Goal: Task Accomplishment & Management: Complete application form

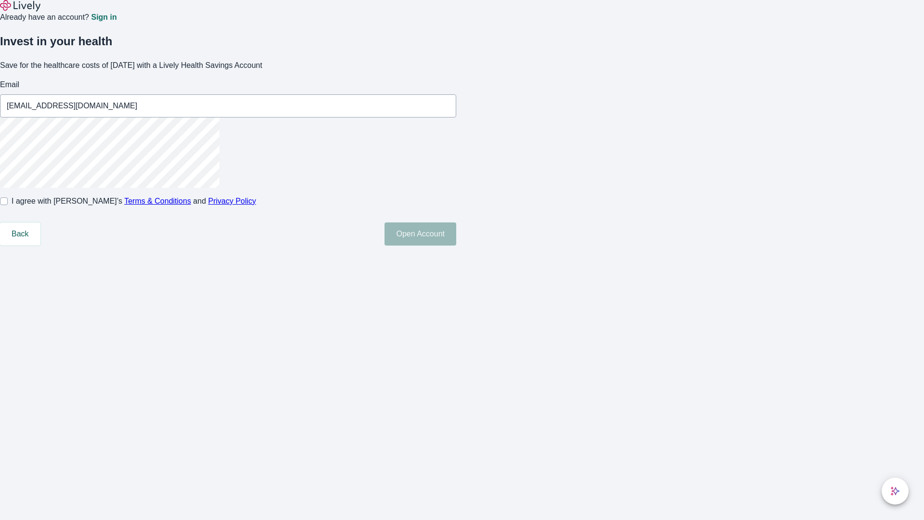
click at [8, 205] on input "I agree with Lively’s Terms & Conditions and Privacy Policy" at bounding box center [4, 201] width 8 height 8
checkbox input "true"
click at [456, 245] on button "Open Account" at bounding box center [420, 233] width 72 height 23
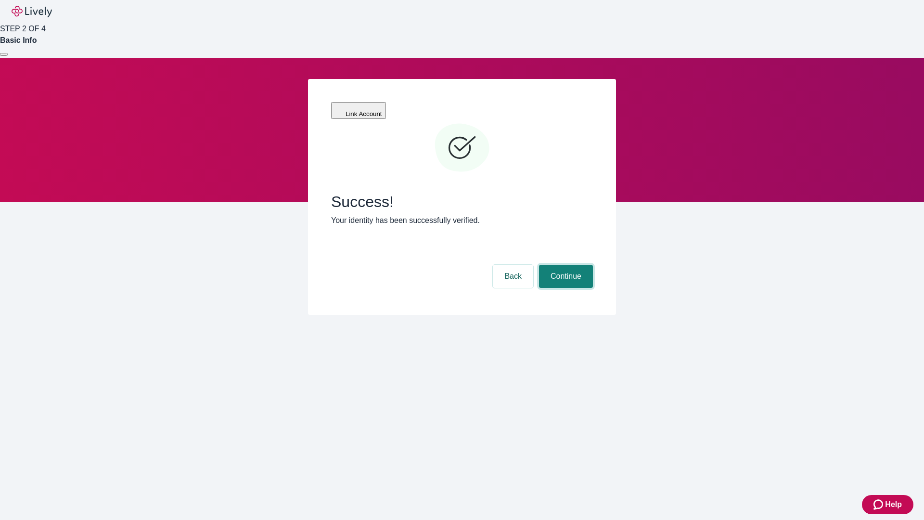
click at [564, 265] on button "Continue" at bounding box center [566, 276] width 54 height 23
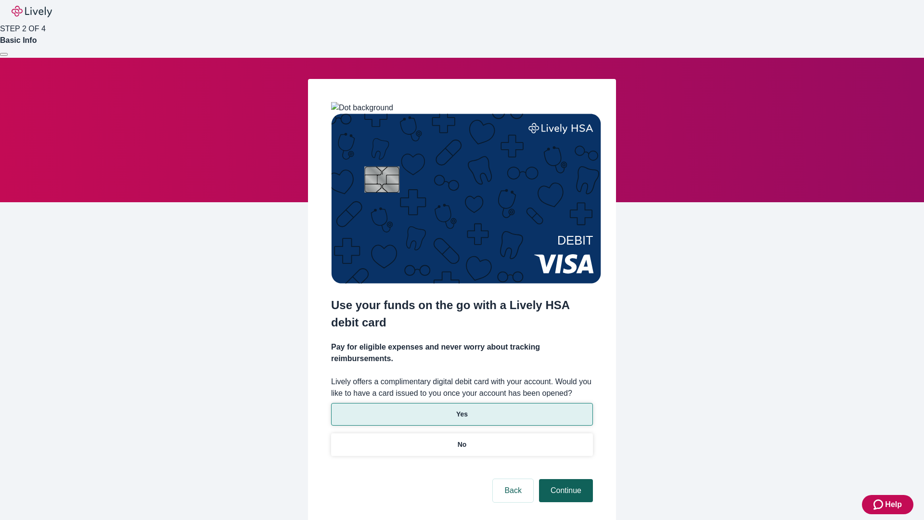
click at [461, 409] on p "Yes" at bounding box center [462, 414] width 12 height 10
click at [564, 479] on button "Continue" at bounding box center [566, 490] width 54 height 23
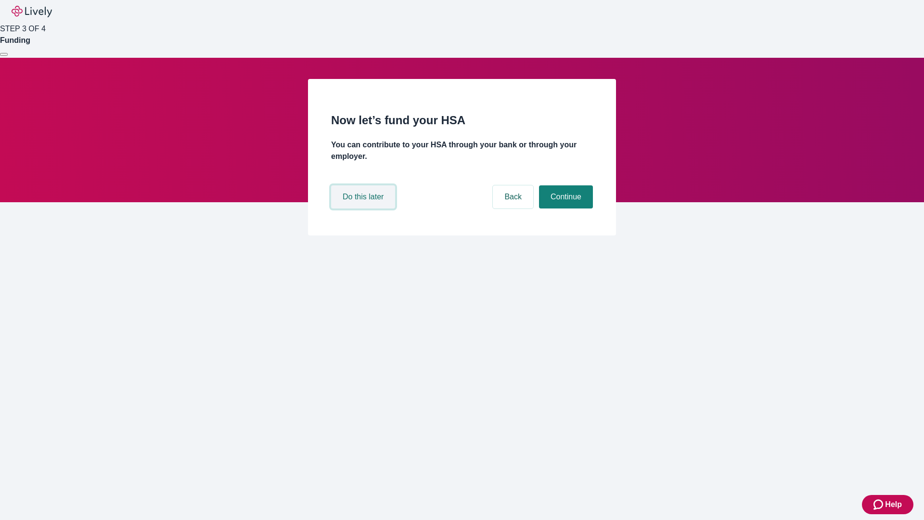
click at [364, 208] on button "Do this later" at bounding box center [363, 196] width 64 height 23
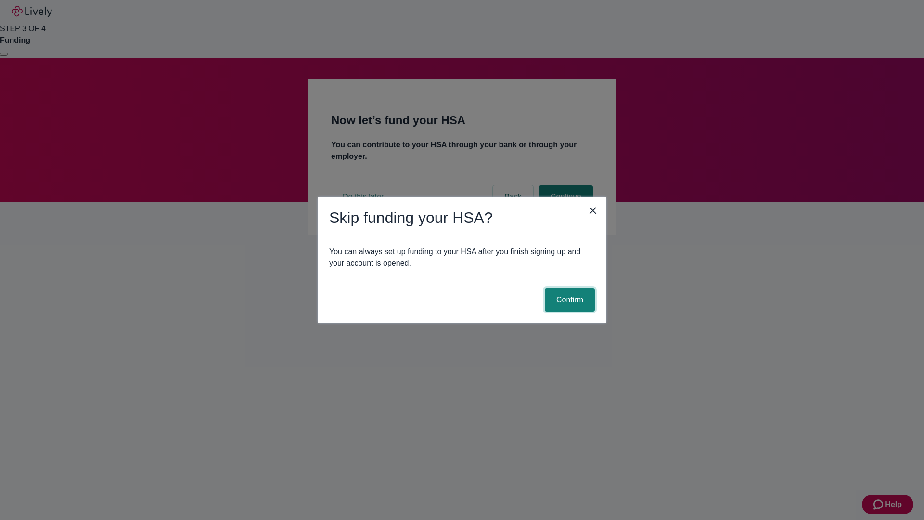
click at [568, 300] on button "Confirm" at bounding box center [570, 299] width 50 height 23
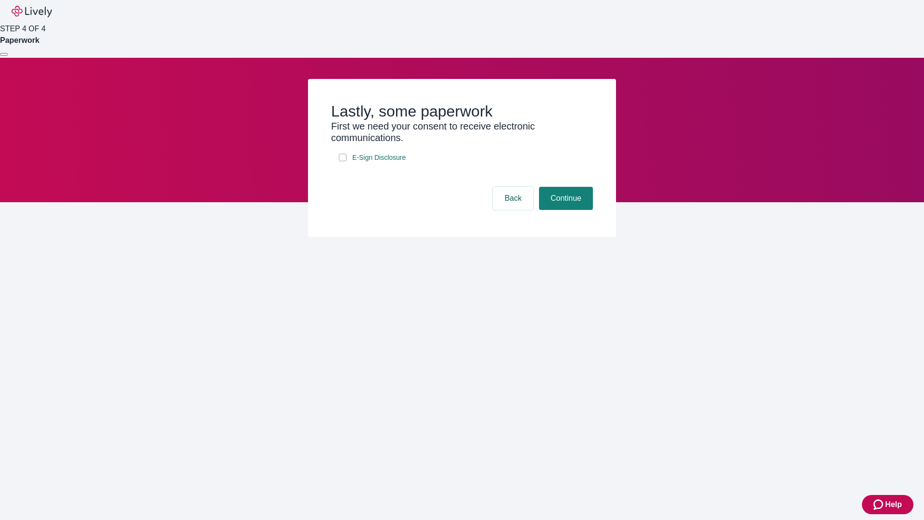
click at [343, 161] on input "E-Sign Disclosure" at bounding box center [343, 157] width 8 height 8
checkbox input "true"
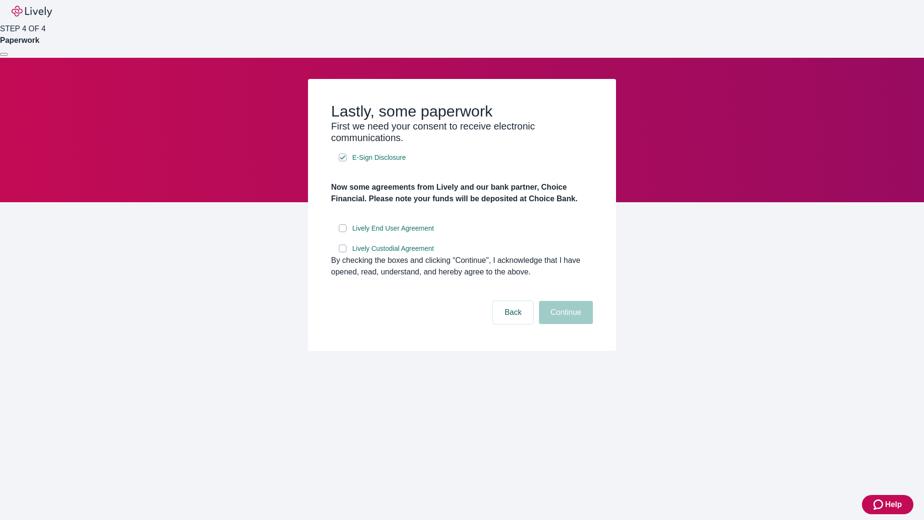
click at [343, 232] on input "Lively End User Agreement" at bounding box center [343, 228] width 8 height 8
checkbox input "true"
click at [343, 252] on input "Lively Custodial Agreement" at bounding box center [343, 248] width 8 height 8
checkbox input "true"
click at [564, 324] on button "Continue" at bounding box center [566, 312] width 54 height 23
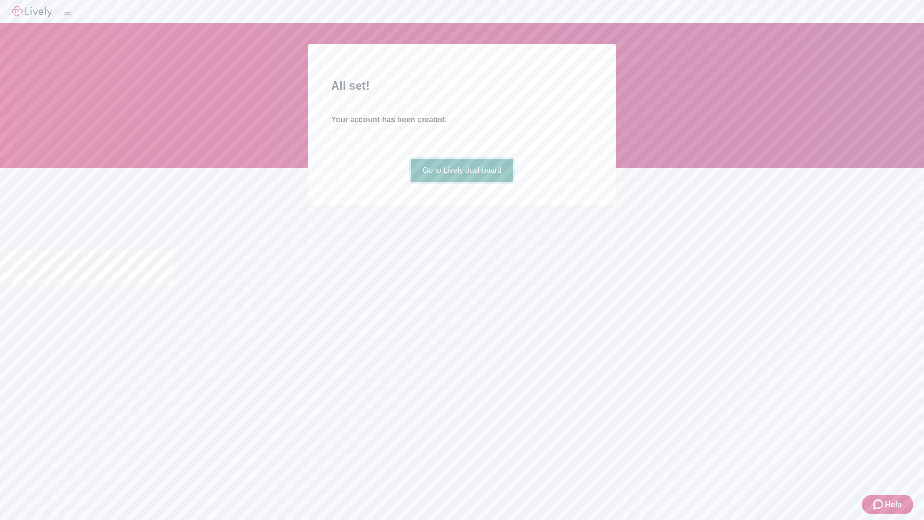
click at [461, 182] on link "Go to Lively dashboard" at bounding box center [462, 170] width 102 height 23
